Goal: Task Accomplishment & Management: Use online tool/utility

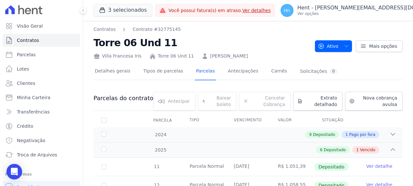
scroll to position [60, 0]
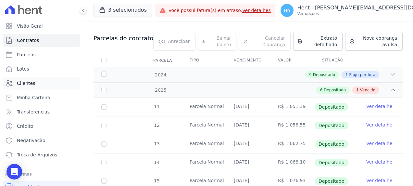
click at [27, 86] on link "Clientes" at bounding box center [42, 83] width 78 height 13
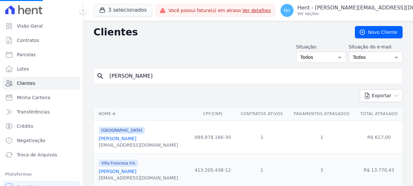
click at [184, 79] on input "[PERSON_NAME]" at bounding box center [253, 76] width 294 height 13
drag, startPoint x: 185, startPoint y: 79, endPoint x: 86, endPoint y: 73, distance: 98.9
click at [185, 80] on input "search" at bounding box center [253, 76] width 294 height 13
paste input "[PERSON_NAME]"
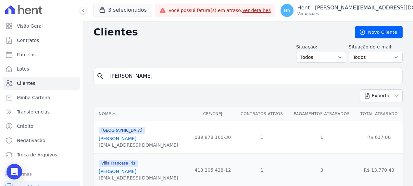
type input "[PERSON_NAME]"
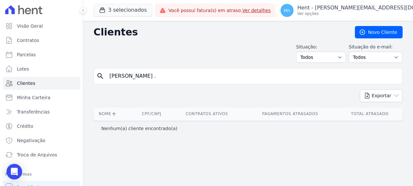
click at [185, 80] on input "[PERSON_NAME] ." at bounding box center [253, 76] width 294 height 13
type input "[PERSON_NAME]"
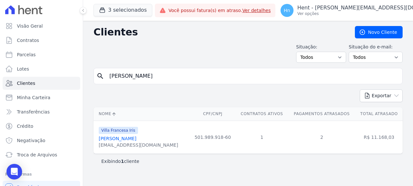
click at [136, 138] on link "[PERSON_NAME]" at bounding box center [118, 138] width 38 height 5
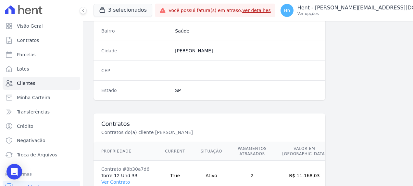
scroll to position [424, 0]
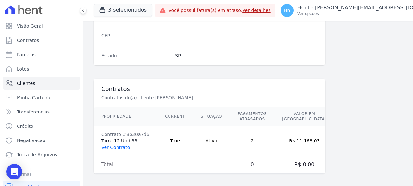
click at [116, 145] on link "Ver Contrato" at bounding box center [115, 147] width 29 height 5
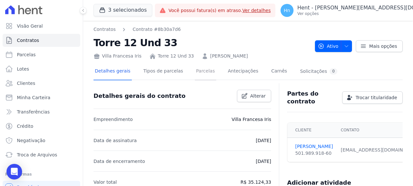
click at [198, 71] on link "Parcelas" at bounding box center [205, 71] width 21 height 17
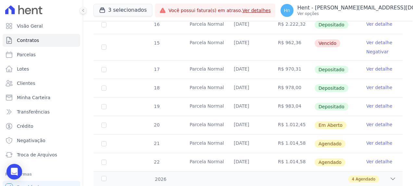
scroll to position [208, 0]
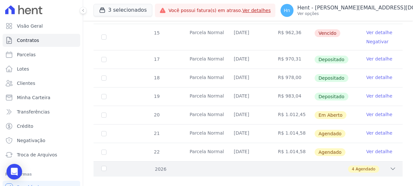
click at [391, 168] on icon at bounding box center [393, 169] width 4 height 2
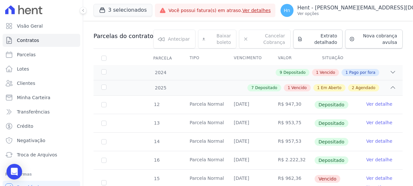
scroll to position [0, 0]
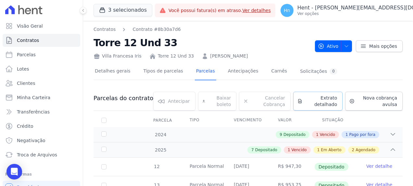
click at [313, 100] on span "Extrato detalhado" at bounding box center [321, 101] width 32 height 13
click at [389, 98] on span "Exportar PDF" at bounding box center [392, 99] width 34 height 6
drag, startPoint x: 138, startPoint y: 58, endPoint x: 112, endPoint y: 57, distance: 26.0
click at [112, 57] on div "Villa Francesa Iris Torre 12 Und 33 [PERSON_NAME]" at bounding box center [202, 54] width 216 height 9
drag, startPoint x: 112, startPoint y: 57, endPoint x: 137, endPoint y: 57, distance: 25.7
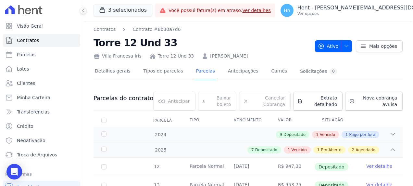
click at [137, 57] on div "Villa Francesa Iris Torre 12 Und 33 [PERSON_NAME]" at bounding box center [202, 54] width 216 height 9
drag, startPoint x: 137, startPoint y: 57, endPoint x: 126, endPoint y: 57, distance: 11.4
click at [126, 57] on div "Villa Francesa Iris Torre 12 Und 33 [PERSON_NAME]" at bounding box center [202, 54] width 216 height 9
drag, startPoint x: 126, startPoint y: 57, endPoint x: 136, endPoint y: 61, distance: 10.8
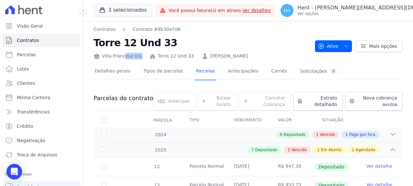
drag, startPoint x: 101, startPoint y: 56, endPoint x: 140, endPoint y: 55, distance: 38.7
click at [140, 55] on div "Villa Francesa Iris Torre 12 Und 33 [PERSON_NAME]" at bounding box center [202, 54] width 216 height 9
copy div "Villa Francesa Iris"
